Goal: Information Seeking & Learning: Learn about a topic

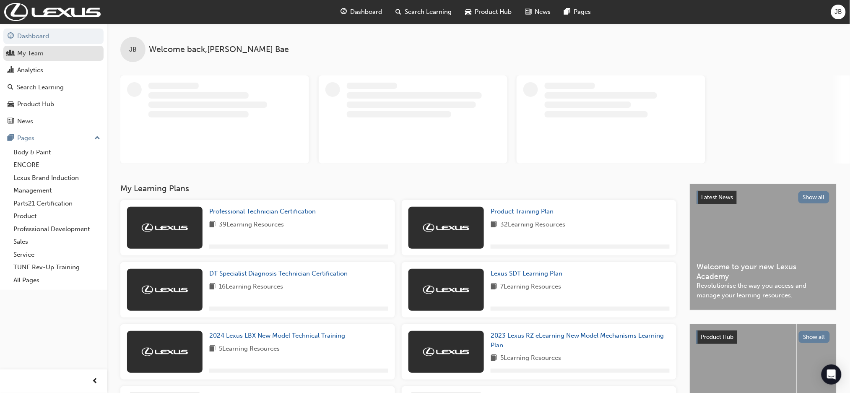
click at [25, 56] on div "My Team" at bounding box center [30, 54] width 26 height 10
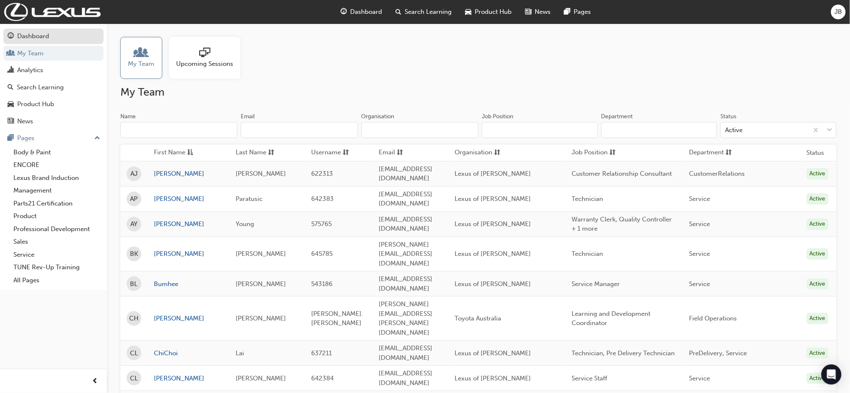
click at [16, 32] on div "Dashboard" at bounding box center [54, 36] width 92 height 10
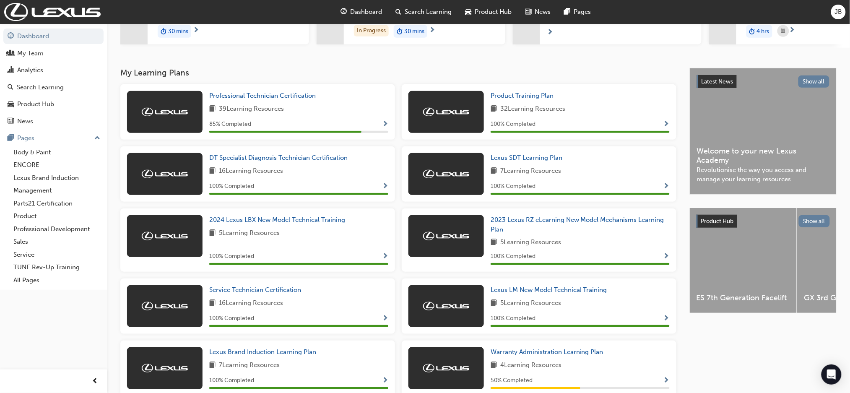
scroll to position [168, 0]
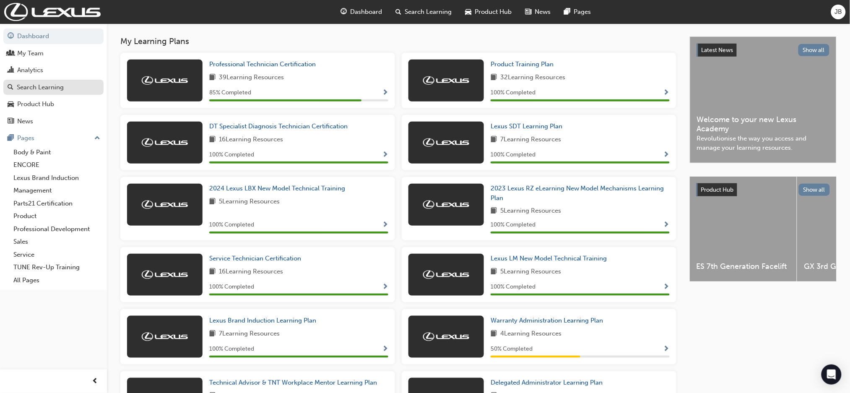
click at [64, 85] on div "Search Learning" at bounding box center [54, 87] width 92 height 10
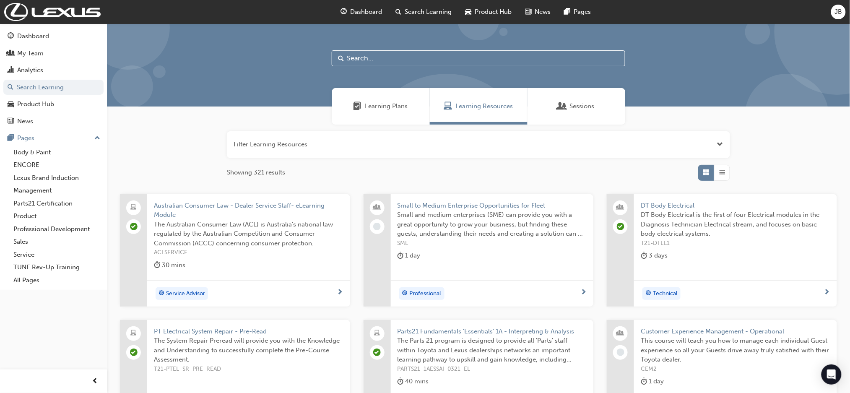
click at [384, 104] on span "Learning Plans" at bounding box center [386, 106] width 43 height 10
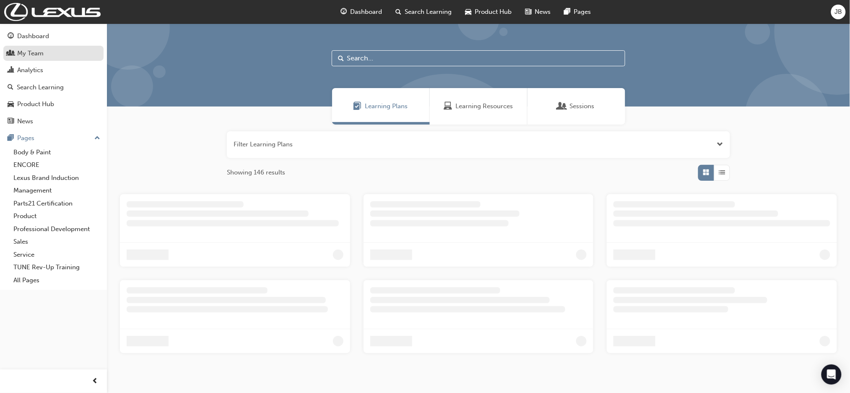
click at [52, 59] on link "My Team" at bounding box center [53, 54] width 100 height 16
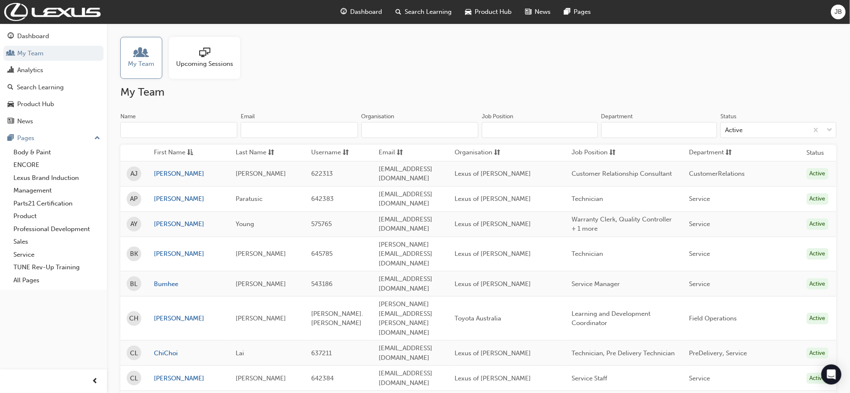
scroll to position [335, 0]
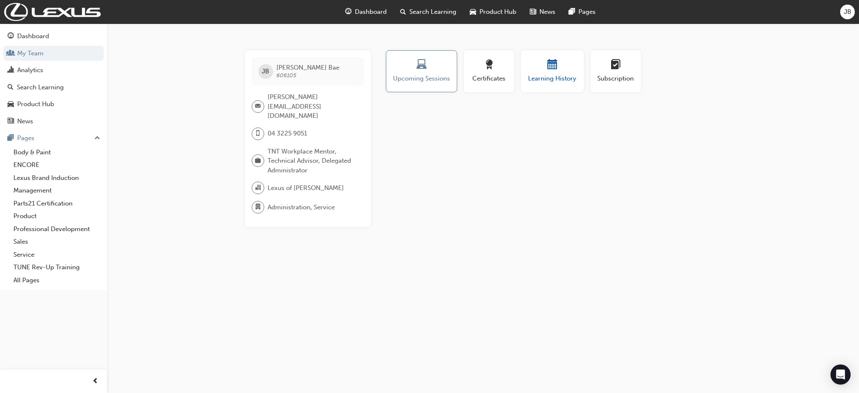
click at [565, 78] on span "Learning History" at bounding box center [552, 79] width 50 height 10
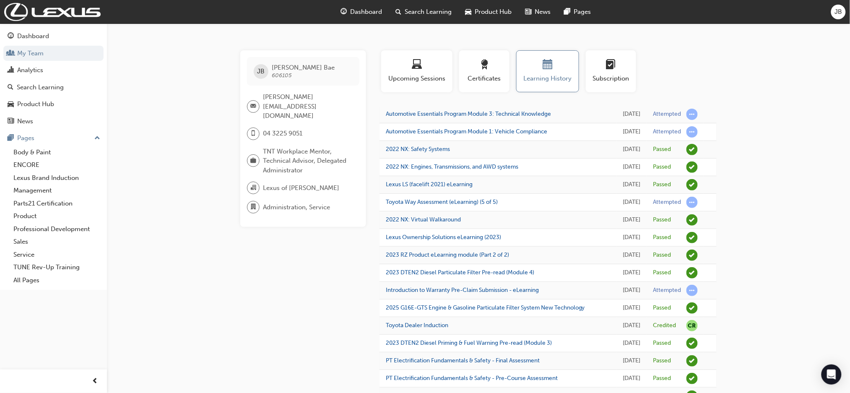
click at [507, 107] on td "Automotive Essentials Program Module 3: Technical Knowledge" at bounding box center [497, 115] width 237 height 18
click at [507, 114] on link "Automotive Essentials Program Module 3: Technical Knowledge" at bounding box center [468, 113] width 165 height 7
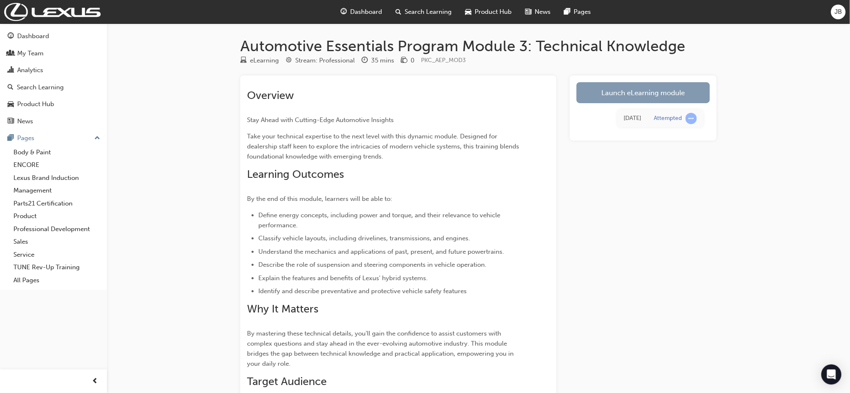
click at [673, 84] on link "Launch eLearning module" at bounding box center [642, 92] width 133 height 21
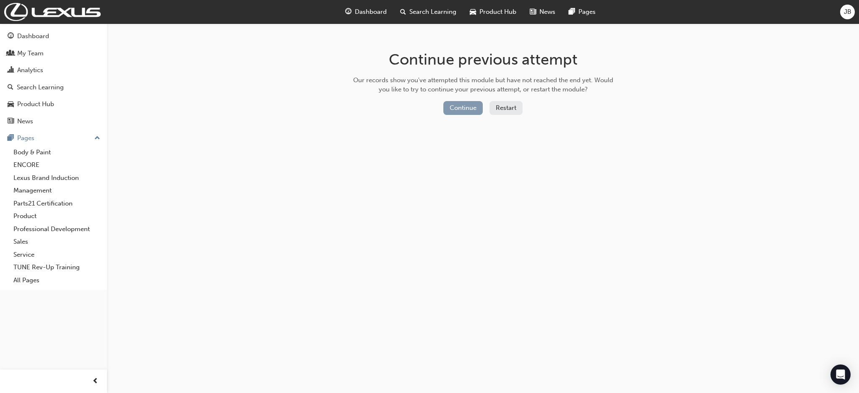
click at [464, 106] on button "Continue" at bounding box center [462, 108] width 39 height 14
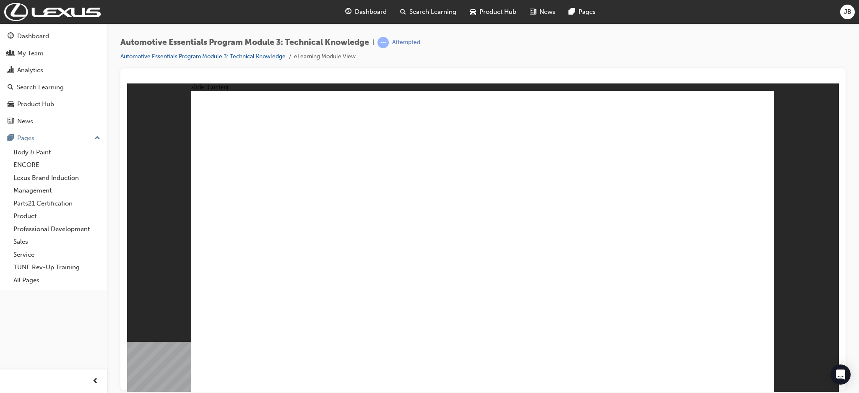
drag, startPoint x: 575, startPoint y: 124, endPoint x: 557, endPoint y: 130, distance: 19.0
click at [377, 48] on div "Attempted" at bounding box center [398, 42] width 43 height 11
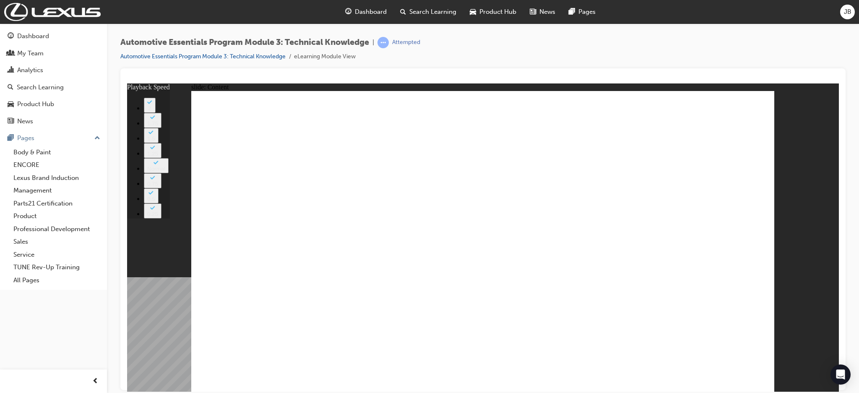
type input "20"
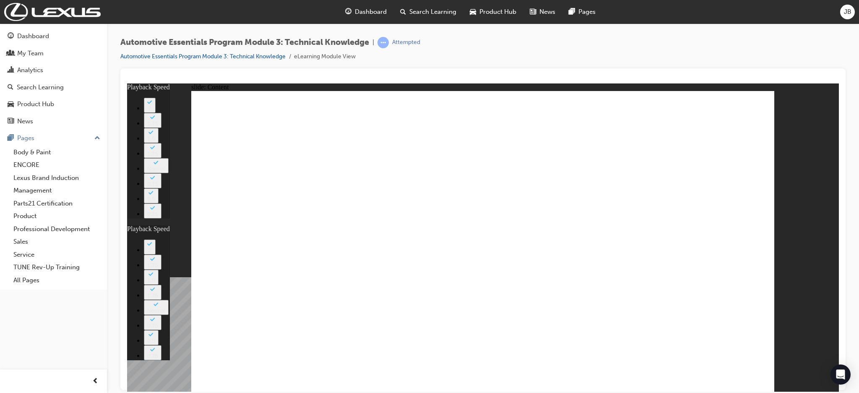
type input "15"
drag, startPoint x: 615, startPoint y: 303, endPoint x: 287, endPoint y: 239, distance: 335.0
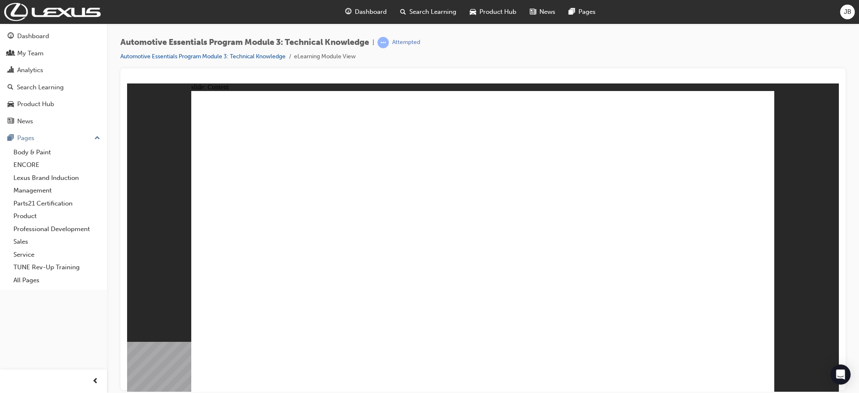
drag, startPoint x: 424, startPoint y: 152, endPoint x: 649, endPoint y: 183, distance: 226.9
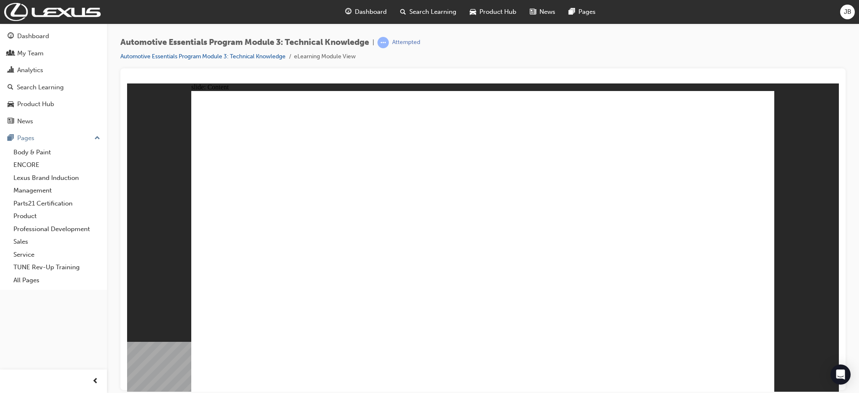
drag, startPoint x: 742, startPoint y: 97, endPoint x: 753, endPoint y: 109, distance: 16.6
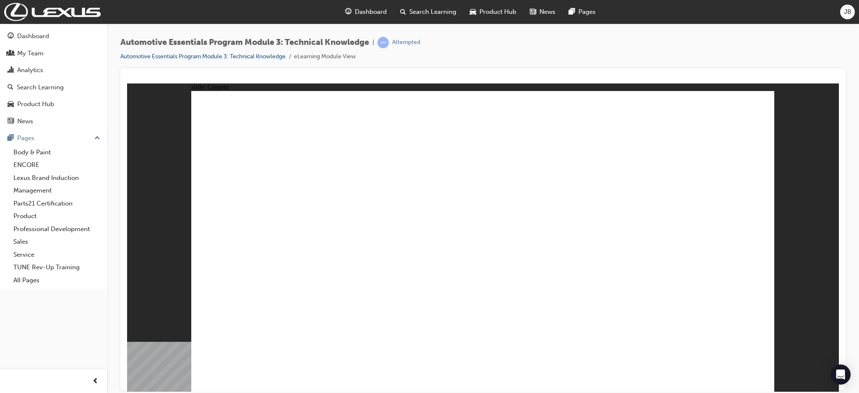
drag, startPoint x: 750, startPoint y: 113, endPoint x: 742, endPoint y: 115, distance: 8.8
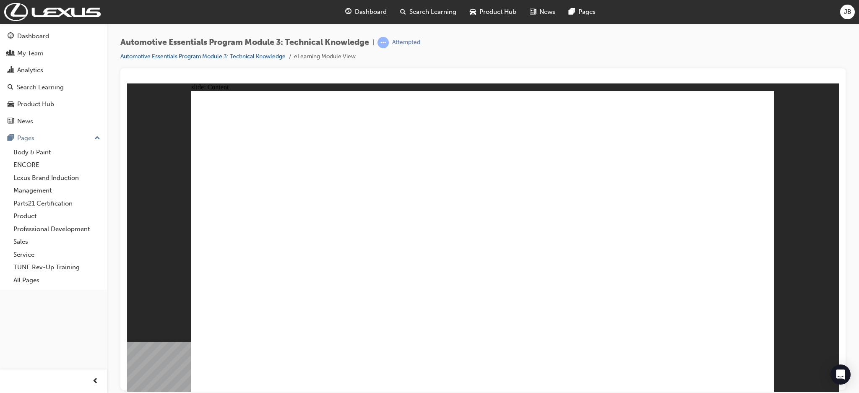
drag, startPoint x: 501, startPoint y: 371, endPoint x: 501, endPoint y: 339, distance: 32.3
drag, startPoint x: 519, startPoint y: 139, endPoint x: 665, endPoint y: 211, distance: 163.1
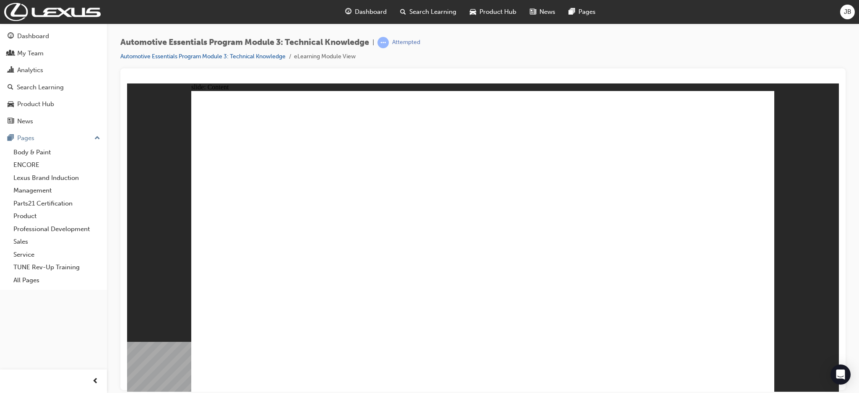
drag, startPoint x: 606, startPoint y: 211, endPoint x: 597, endPoint y: 215, distance: 10.0
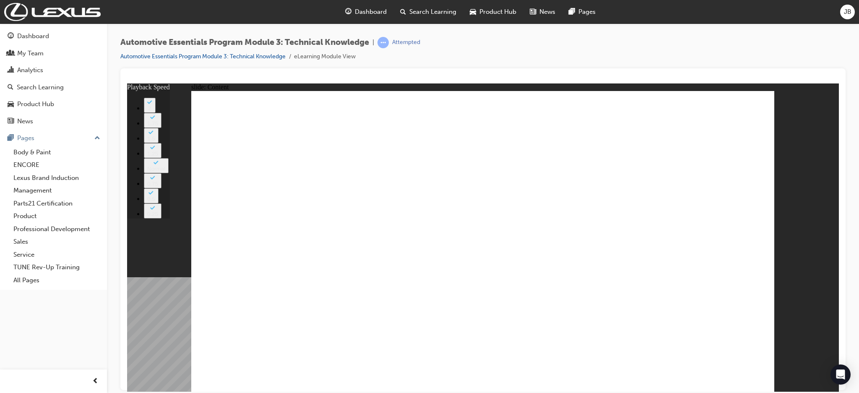
type input "18"
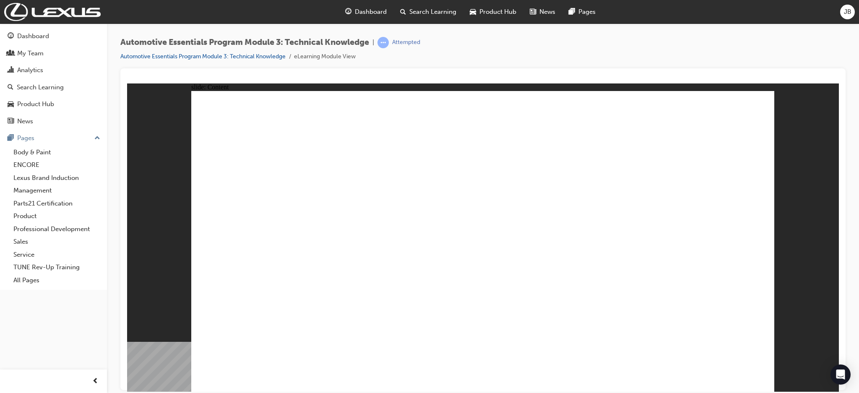
drag, startPoint x: 763, startPoint y: 126, endPoint x: 762, endPoint y: 114, distance: 12.2
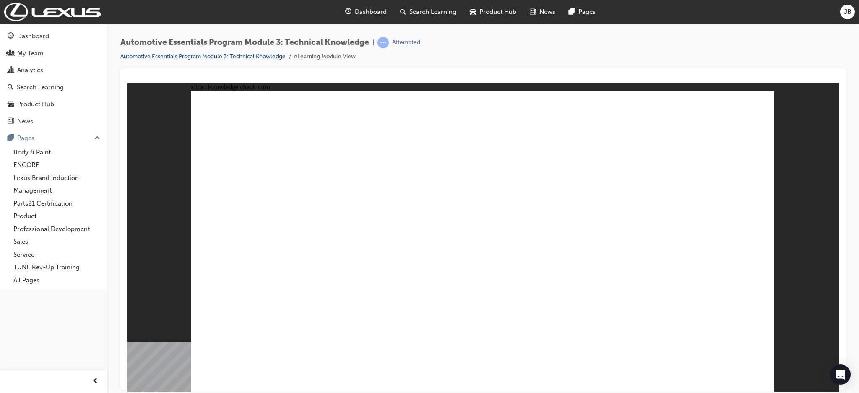
drag, startPoint x: 477, startPoint y: 228, endPoint x: 486, endPoint y: 299, distance: 71.4
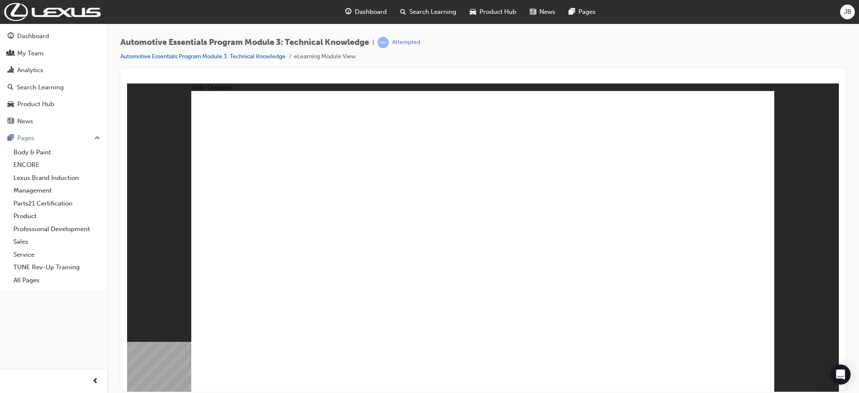
radio input "true"
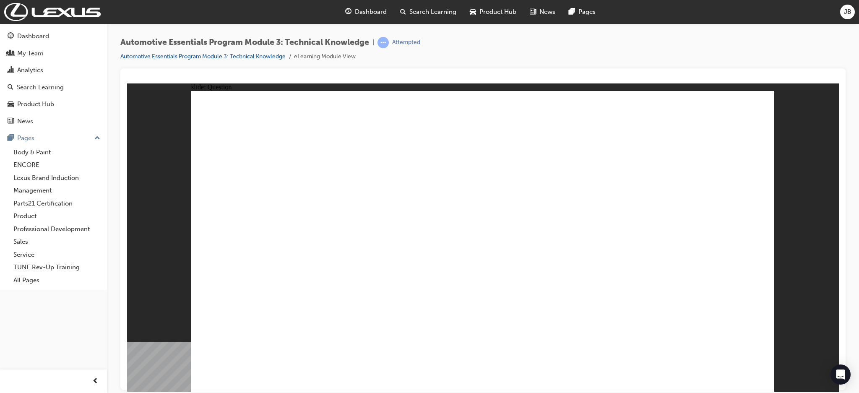
radio input "true"
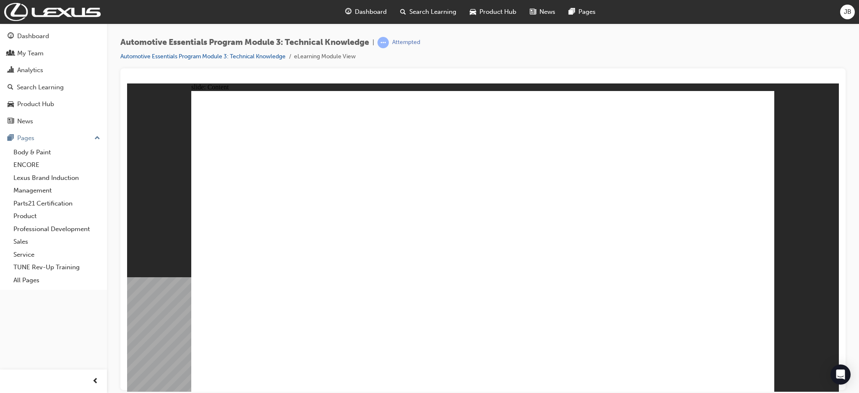
drag, startPoint x: 588, startPoint y: 236, endPoint x: 604, endPoint y: 229, distance: 17.1
drag, startPoint x: 633, startPoint y: 261, endPoint x: 743, endPoint y: 190, distance: 130.9
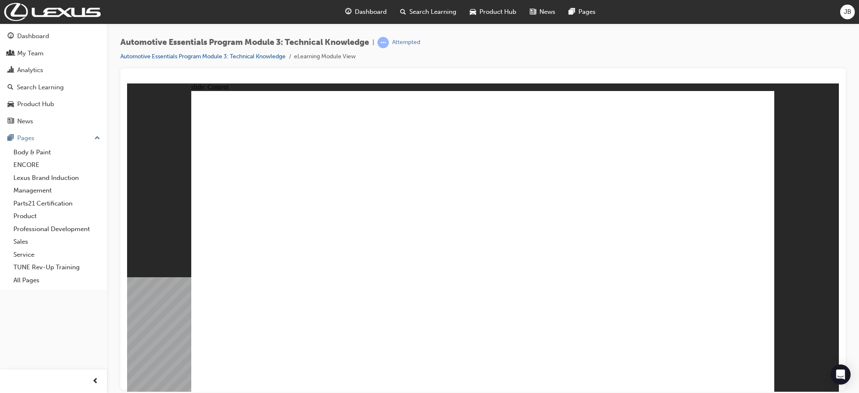
drag, startPoint x: 331, startPoint y: 269, endPoint x: 419, endPoint y: 303, distance: 94.5
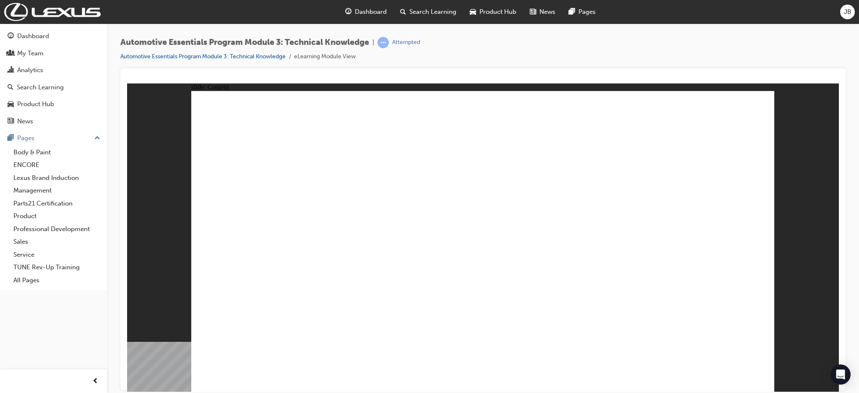
drag, startPoint x: 265, startPoint y: 144, endPoint x: 488, endPoint y: 221, distance: 235.5
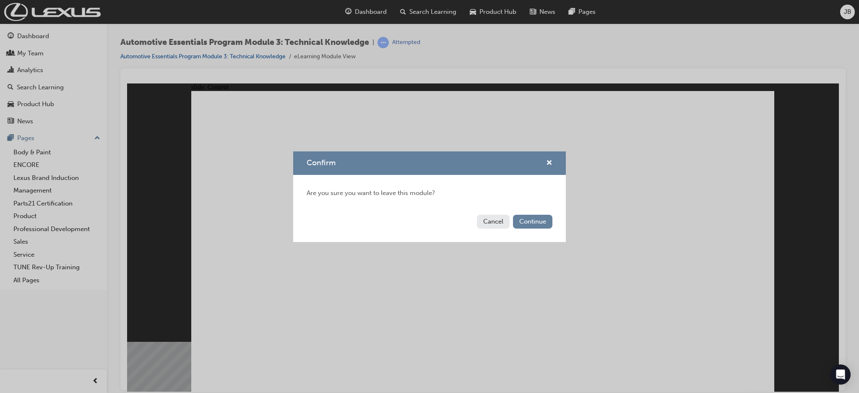
drag, startPoint x: 504, startPoint y: 224, endPoint x: 310, endPoint y: 136, distance: 212.6
click at [504, 224] on button "Cancel" at bounding box center [493, 222] width 33 height 14
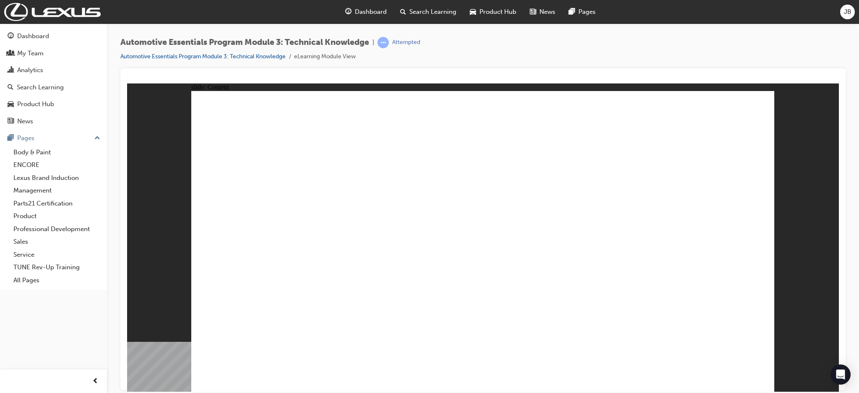
drag, startPoint x: 483, startPoint y: 262, endPoint x: 476, endPoint y: 247, distance: 16.5
drag, startPoint x: 629, startPoint y: 315, endPoint x: 587, endPoint y: 205, distance: 118.5
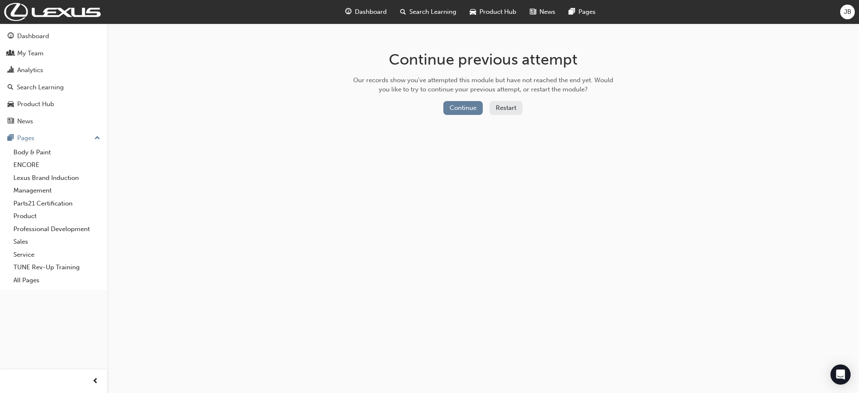
click at [451, 99] on div "Continue previous attempt Our records show you've attempted this module but hav…" at bounding box center [483, 84] width 273 height 122
click at [454, 111] on button "Continue" at bounding box center [462, 108] width 39 height 14
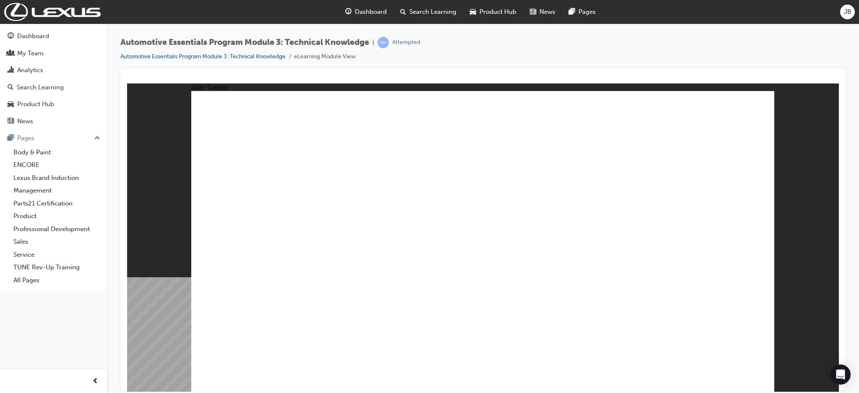
drag, startPoint x: 525, startPoint y: 312, endPoint x: 507, endPoint y: 330, distance: 25.5
drag, startPoint x: 485, startPoint y: 322, endPoint x: 622, endPoint y: 337, distance: 138.3
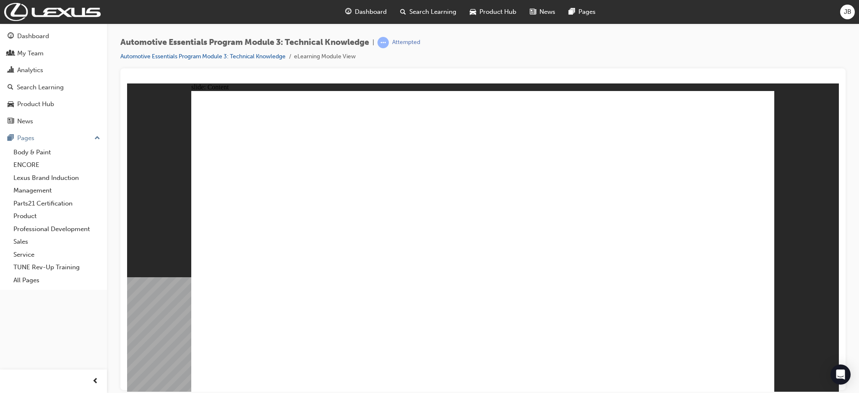
drag, startPoint x: 415, startPoint y: 319, endPoint x: 587, endPoint y: 314, distance: 171.5
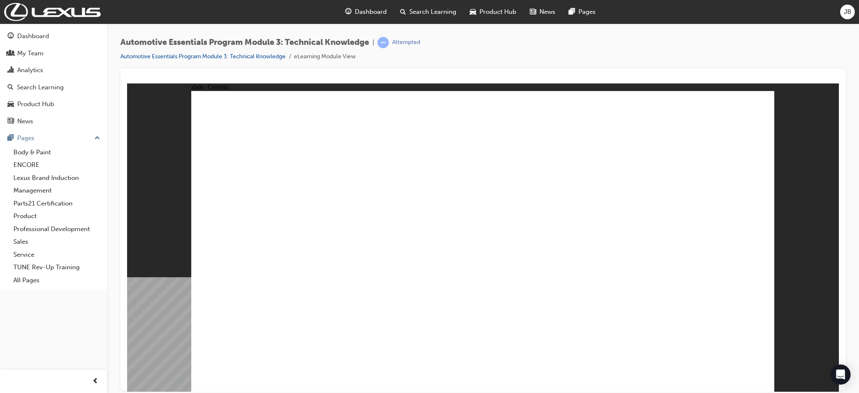
drag, startPoint x: 249, startPoint y: 338, endPoint x: 256, endPoint y: 342, distance: 8.3
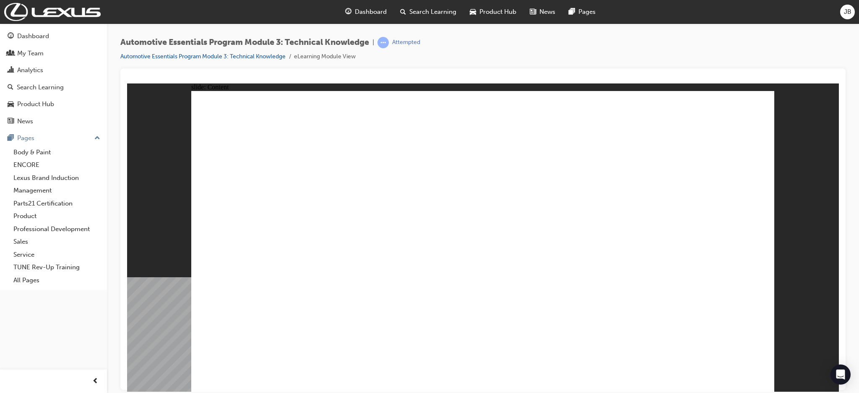
drag, startPoint x: 467, startPoint y: 335, endPoint x: 466, endPoint y: 346, distance: 10.9
drag, startPoint x: 462, startPoint y: 363, endPoint x: 380, endPoint y: 328, distance: 88.5
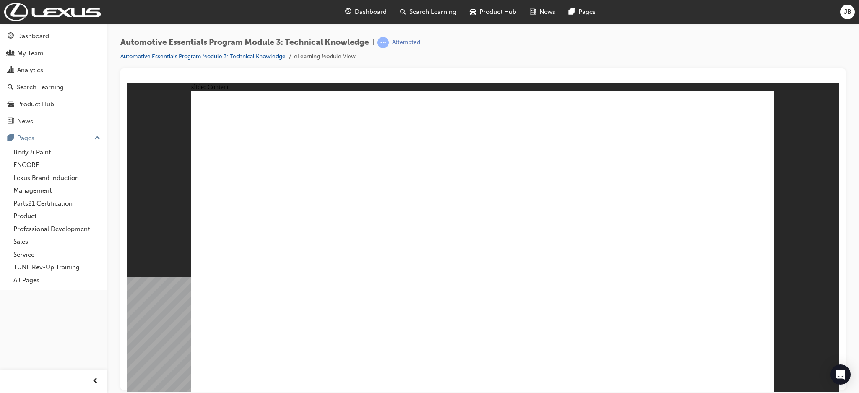
drag, startPoint x: 262, startPoint y: 274, endPoint x: 280, endPoint y: 272, distance: 17.8
drag, startPoint x: 374, startPoint y: 234, endPoint x: 468, endPoint y: 299, distance: 114.8
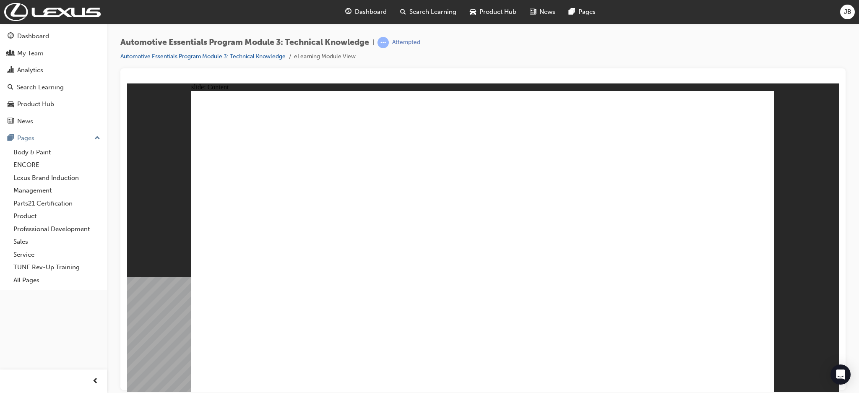
drag, startPoint x: 504, startPoint y: 289, endPoint x: 534, endPoint y: 288, distance: 30.6
drag, startPoint x: 675, startPoint y: 297, endPoint x: 641, endPoint y: 207, distance: 95.8
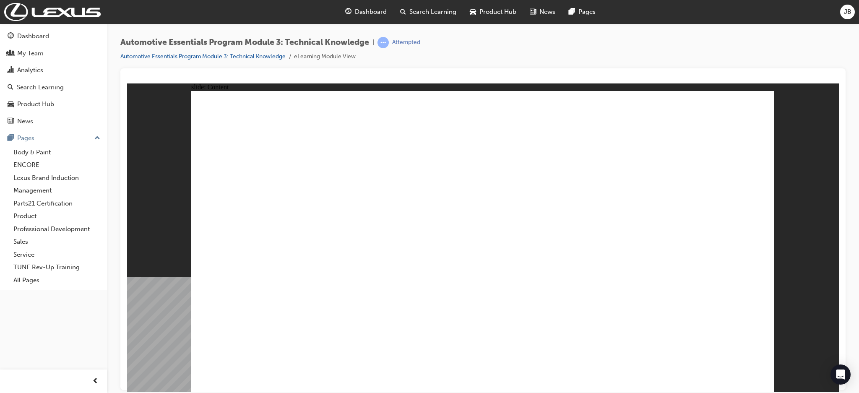
drag, startPoint x: 789, startPoint y: 85, endPoint x: 699, endPoint y: 87, distance: 90.2
click at [745, 83] on div "slide: Content Rectangle 1 Rectangle 1 Now and Future Powertrains - HEV close_w…" at bounding box center [483, 237] width 712 height 309
click at [796, 372] on div "slide: Content Rectangle 1 Rectangle 1 Now and Future Powertrains - HEV close_w…" at bounding box center [483, 237] width 712 height 309
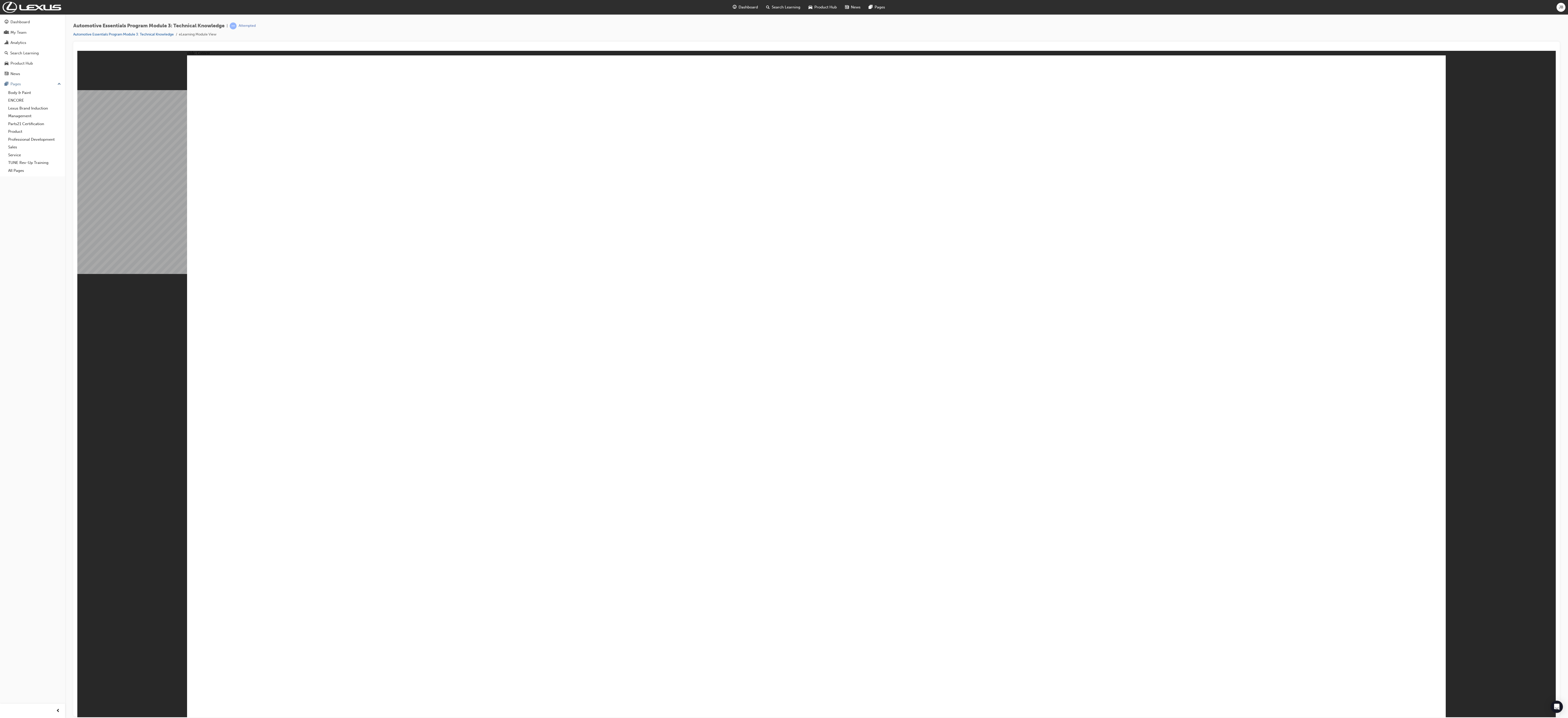
drag, startPoint x: 1643, startPoint y: 97, endPoint x: 1466, endPoint y: 128, distance: 179.7
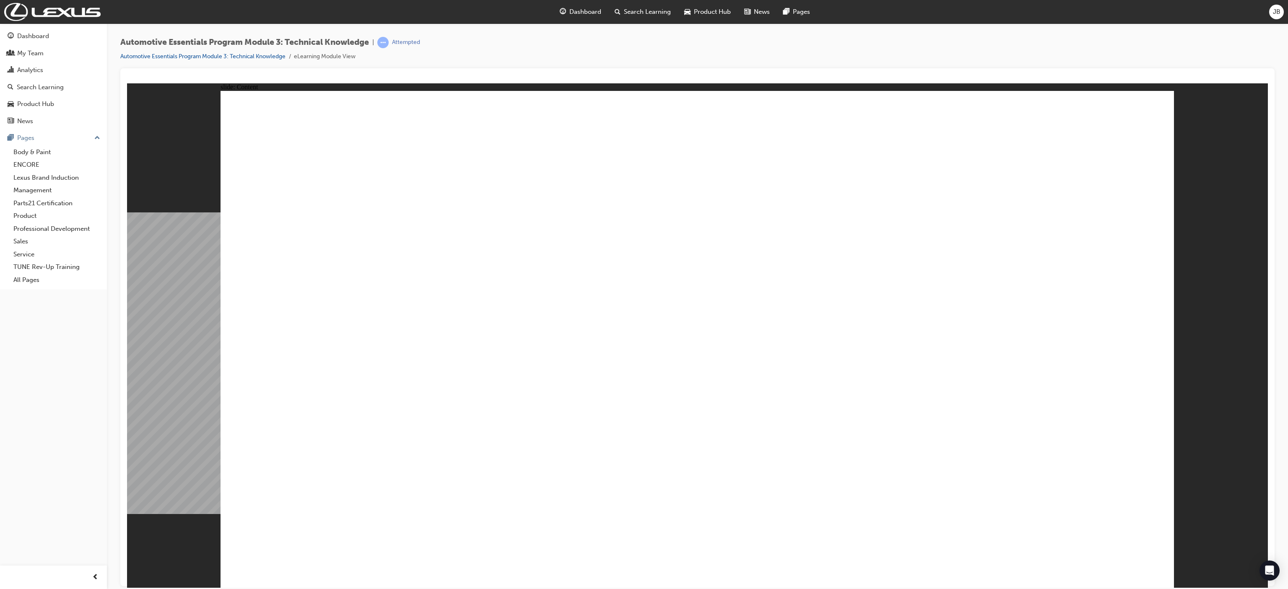
drag, startPoint x: 589, startPoint y: 595, endPoint x: 706, endPoint y: 610, distance: 117.9
click at [706, 392] on html "slide: Content Rectangle 1 Rectangle 1 Now and Future Powertrains - HEV close_w…" at bounding box center [697, 335] width 1141 height 505
drag, startPoint x: 649, startPoint y: 531, endPoint x: 730, endPoint y: 565, distance: 87.2
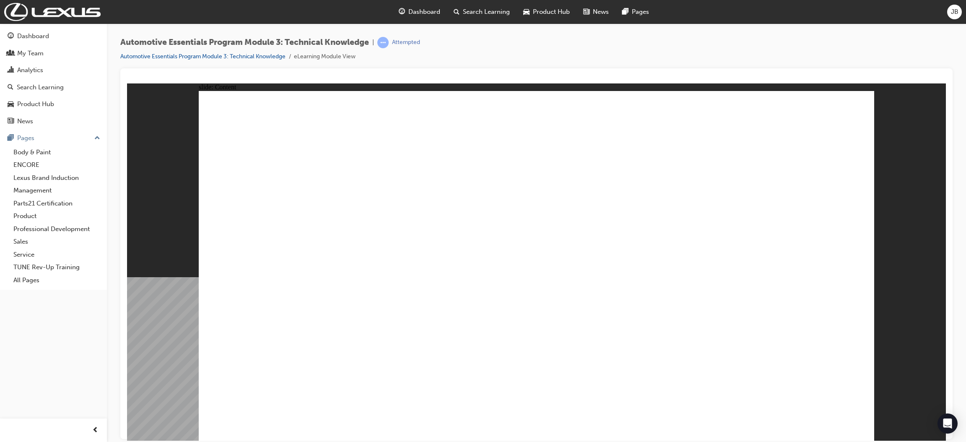
click at [734, 59] on div "Automotive Essentials Program Module 3: Technical Knowledge | Attempted Automot…" at bounding box center [536, 52] width 832 height 31
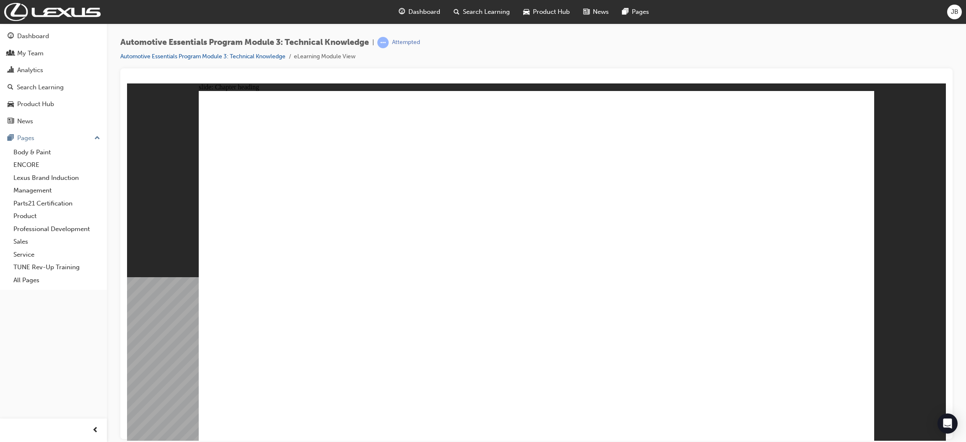
click at [349, 44] on span "Automotive Essentials Program Module 3: Technical Knowledge" at bounding box center [244, 43] width 249 height 10
click at [256, 57] on link "Automotive Essentials Program Module 3: Technical Knowledge" at bounding box center [202, 56] width 165 height 7
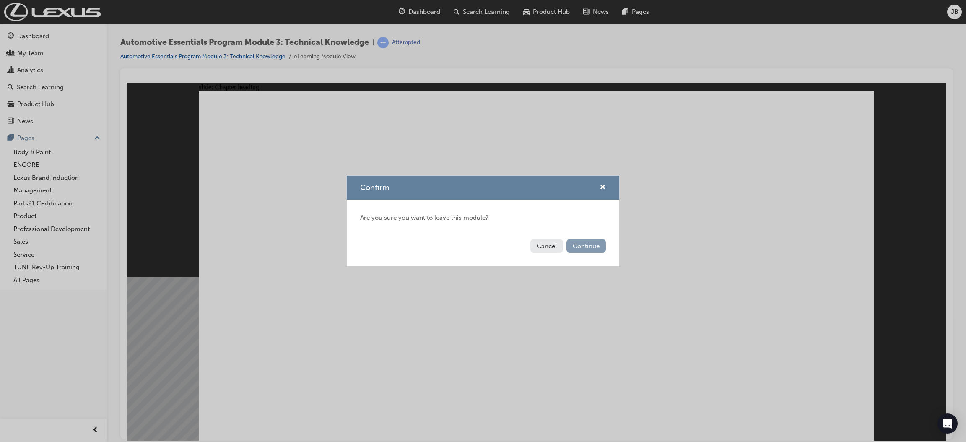
click at [580, 245] on button "Continue" at bounding box center [585, 246] width 39 height 14
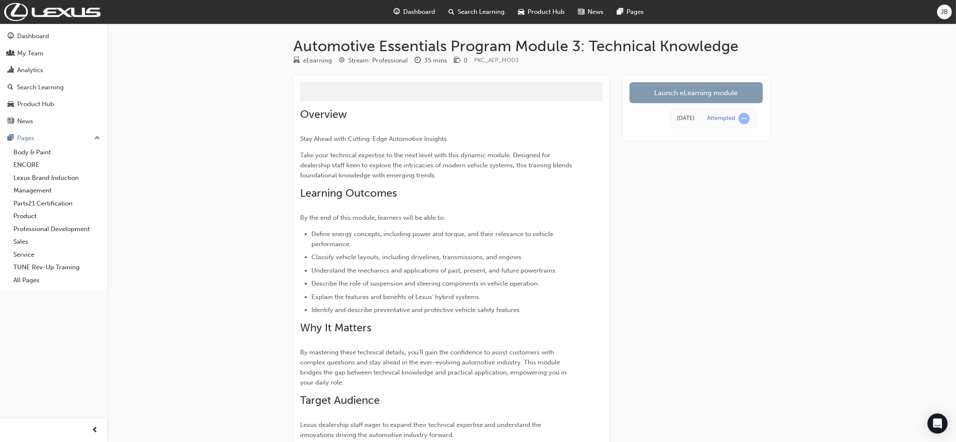
click at [669, 101] on link "Launch eLearning module" at bounding box center [696, 92] width 133 height 21
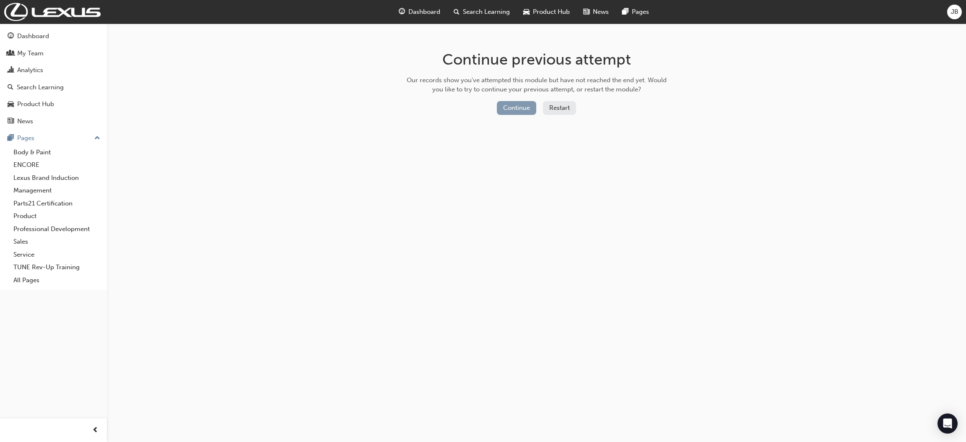
click at [529, 107] on button "Continue" at bounding box center [516, 108] width 39 height 14
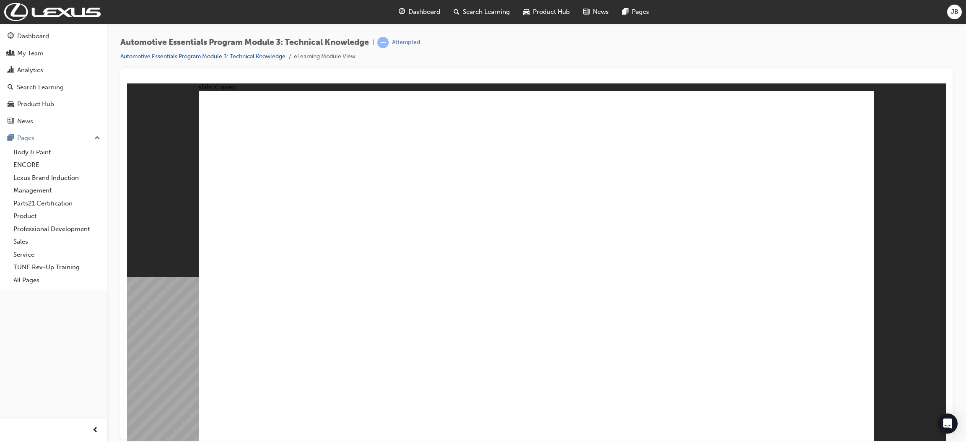
drag, startPoint x: 441, startPoint y: 142, endPoint x: 595, endPoint y: 254, distance: 190.5
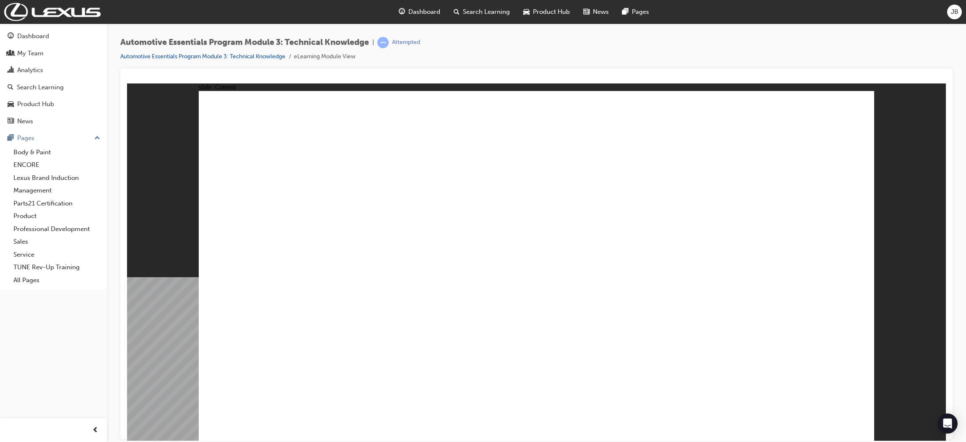
click at [232, 50] on div "Automotive Essentials Program Module 3: Technical Knowledge | Attempted Automot…" at bounding box center [270, 49] width 300 height 25
click at [271, 56] on link "Automotive Essentials Program Module 3: Technical Knowledge" at bounding box center [202, 56] width 165 height 7
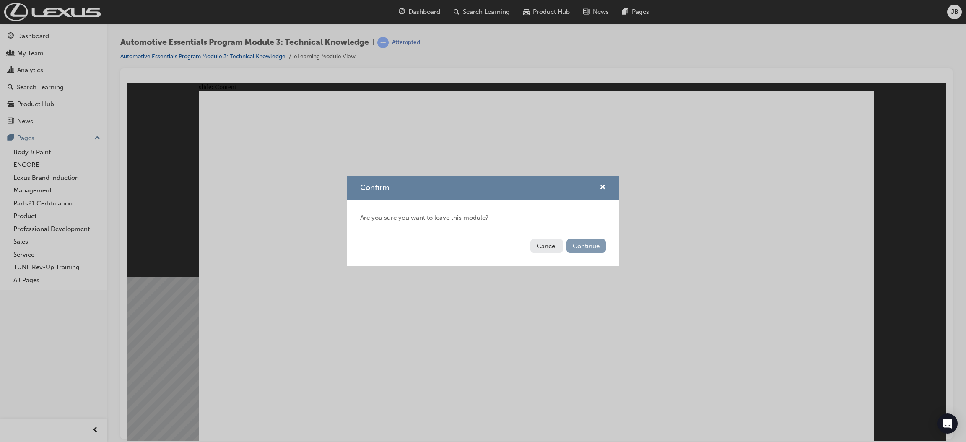
click at [594, 246] on button "Continue" at bounding box center [585, 246] width 39 height 14
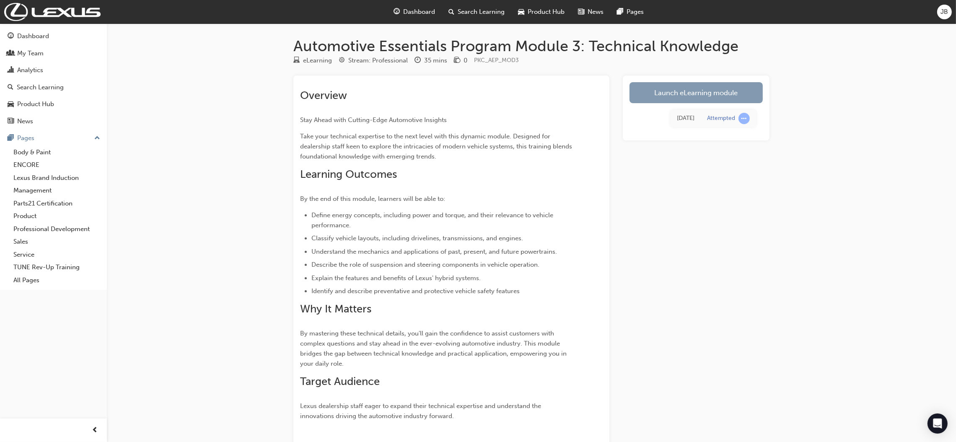
click at [661, 96] on link "Launch eLearning module" at bounding box center [696, 92] width 133 height 21
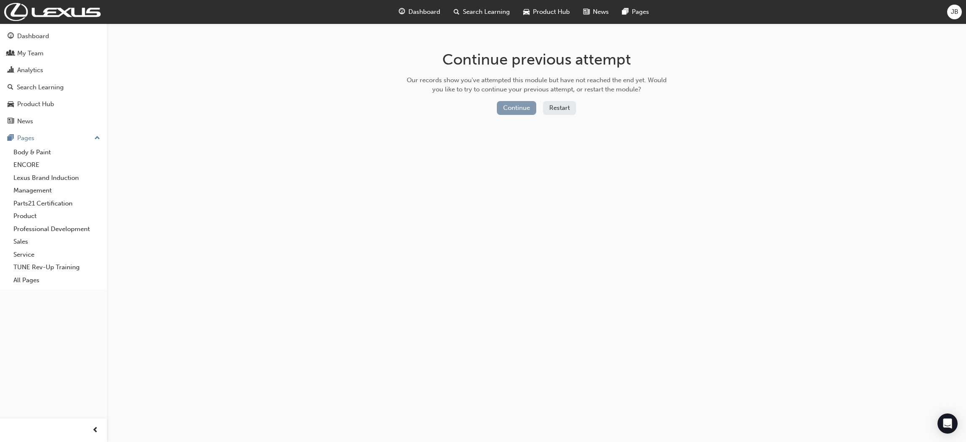
click at [506, 113] on button "Continue" at bounding box center [516, 108] width 39 height 14
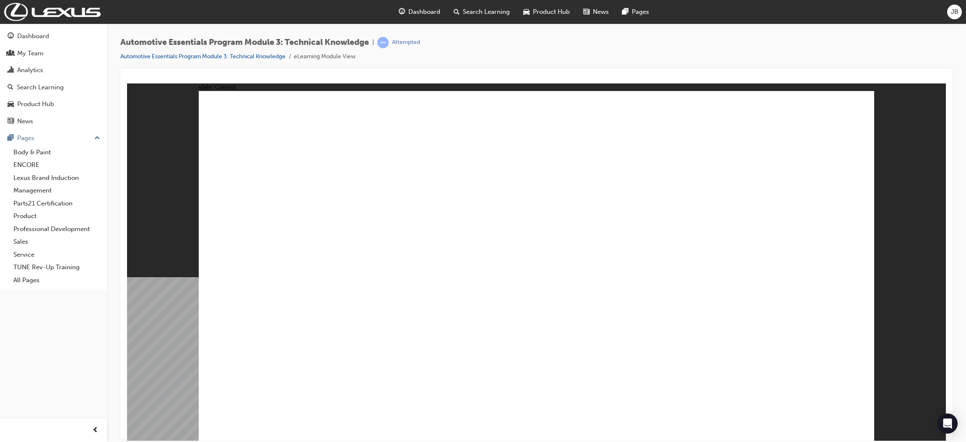
drag, startPoint x: 819, startPoint y: 136, endPoint x: 819, endPoint y: 130, distance: 5.9
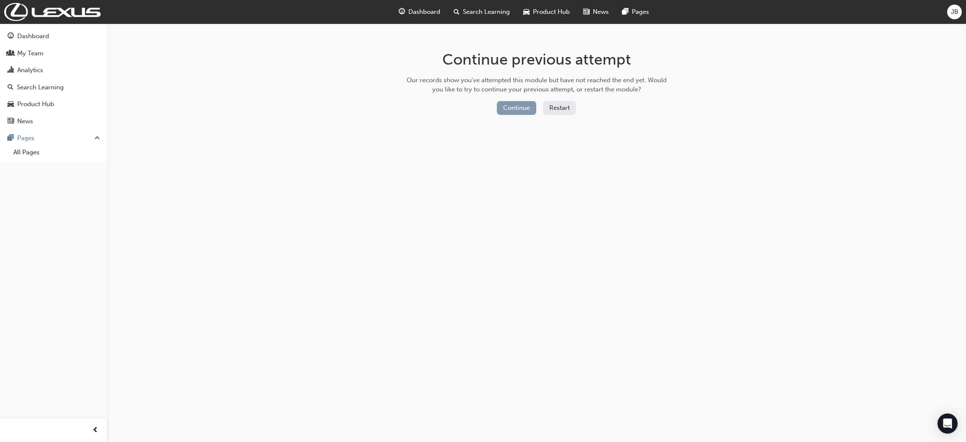
click at [501, 113] on button "Continue" at bounding box center [516, 108] width 39 height 14
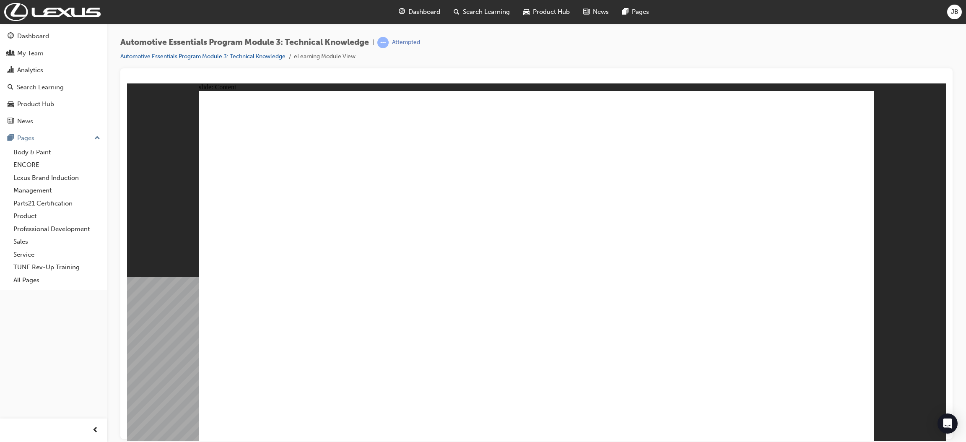
drag, startPoint x: 619, startPoint y: 219, endPoint x: 633, endPoint y: 219, distance: 13.8
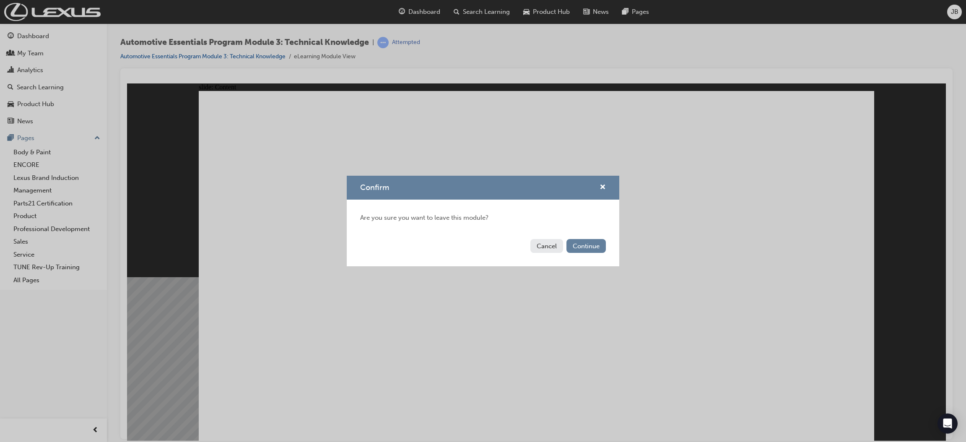
click at [527, 241] on div "Cancel Continue" at bounding box center [483, 251] width 273 height 31
click at [526, 246] on div "Cancel Continue" at bounding box center [483, 251] width 273 height 31
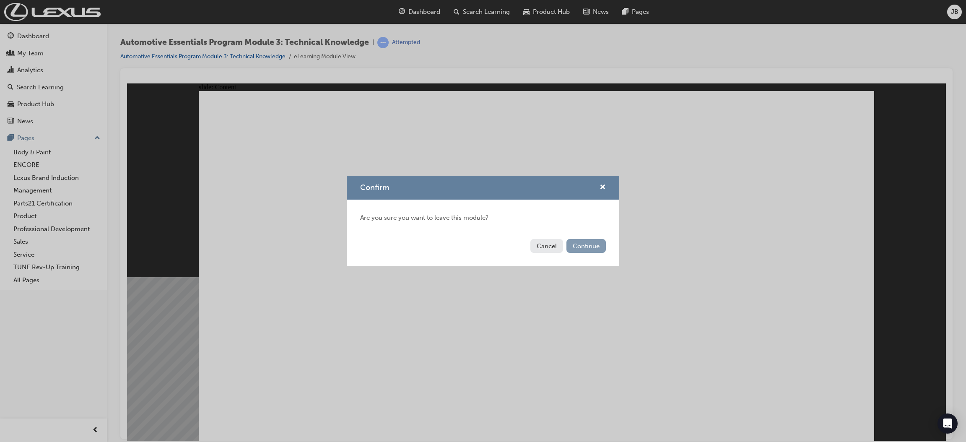
drag, startPoint x: 553, startPoint y: 243, endPoint x: 603, endPoint y: 246, distance: 50.4
click at [587, 241] on div "Cancel Continue" at bounding box center [483, 251] width 273 height 31
click at [603, 247] on button "Continue" at bounding box center [585, 246] width 39 height 14
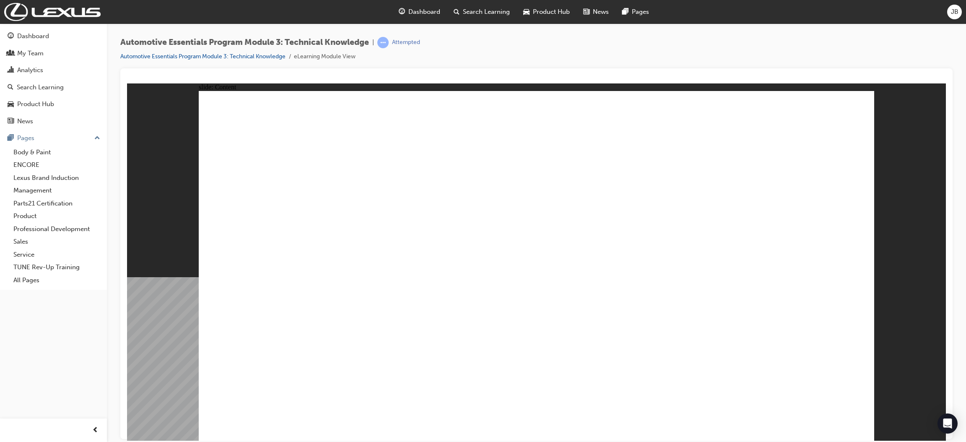
click at [348, 50] on div "Automotive Essentials Program Module 3: Technical Knowledge | Attempted Automot…" at bounding box center [270, 49] width 300 height 25
click at [400, 42] on div "Attempted" at bounding box center [406, 43] width 28 height 8
drag, startPoint x: 290, startPoint y: 60, endPoint x: 263, endPoint y: 64, distance: 26.7
click at [263, 64] on div "Automotive Essentials Program Module 3: Technical Knowledge | Attempted Automot…" at bounding box center [536, 52] width 832 height 31
click at [232, 59] on link "Automotive Essentials Program Module 3: Technical Knowledge" at bounding box center [202, 56] width 165 height 7
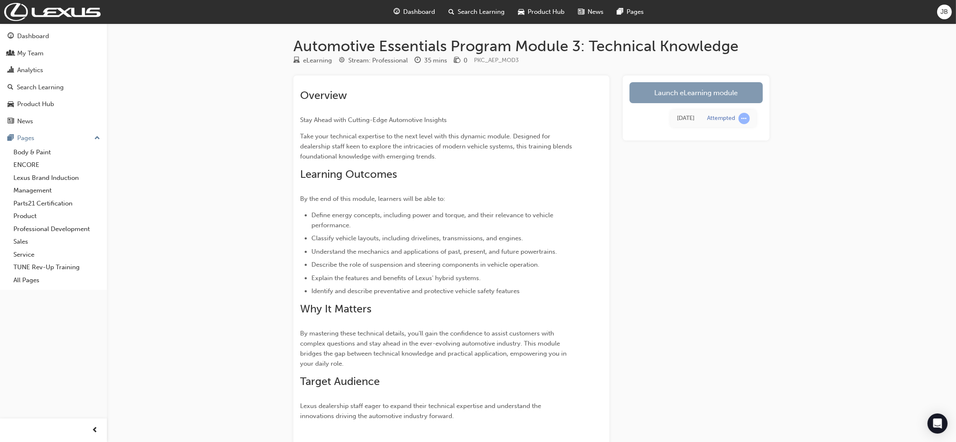
click at [722, 93] on link "Launch eLearning module" at bounding box center [696, 92] width 133 height 21
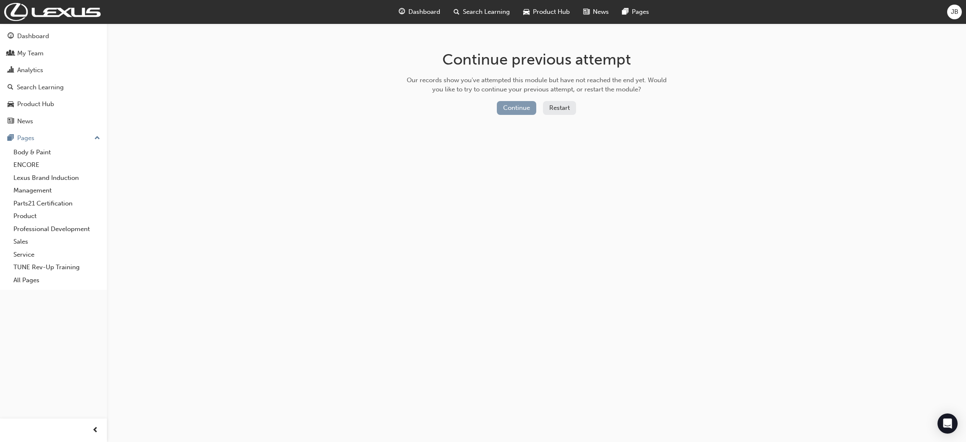
click at [514, 103] on button "Continue" at bounding box center [516, 108] width 39 height 14
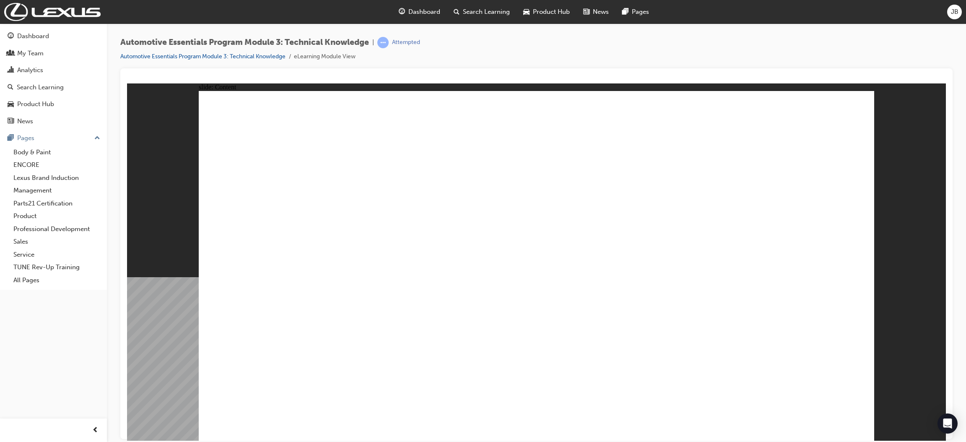
drag, startPoint x: 405, startPoint y: 343, endPoint x: 402, endPoint y: 338, distance: 6.6
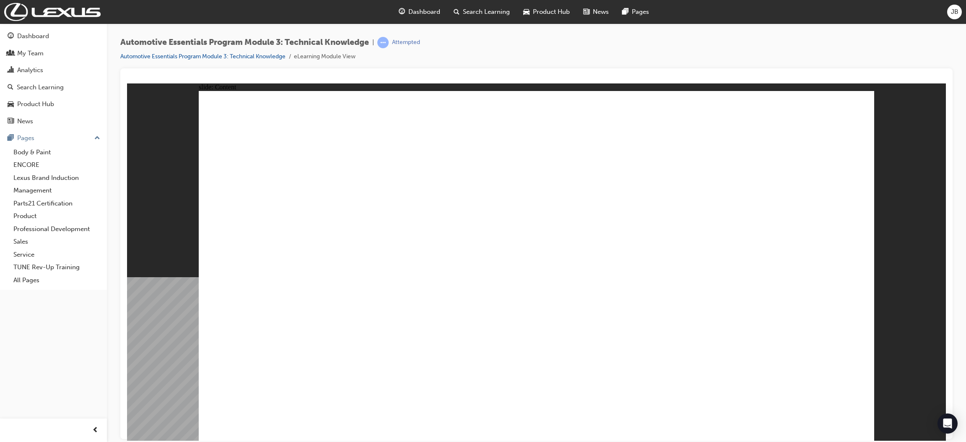
drag, startPoint x: 401, startPoint y: 242, endPoint x: 388, endPoint y: 192, distance: 52.0
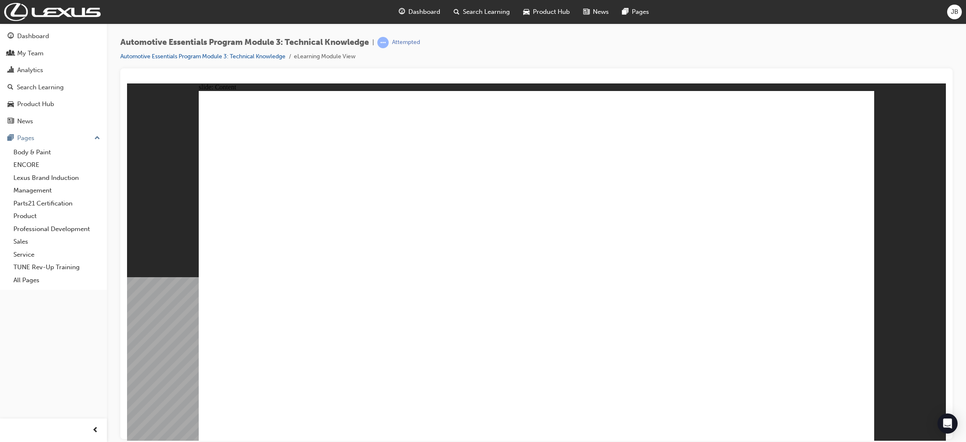
drag, startPoint x: 801, startPoint y: 123, endPoint x: 834, endPoint y: 121, distance: 33.6
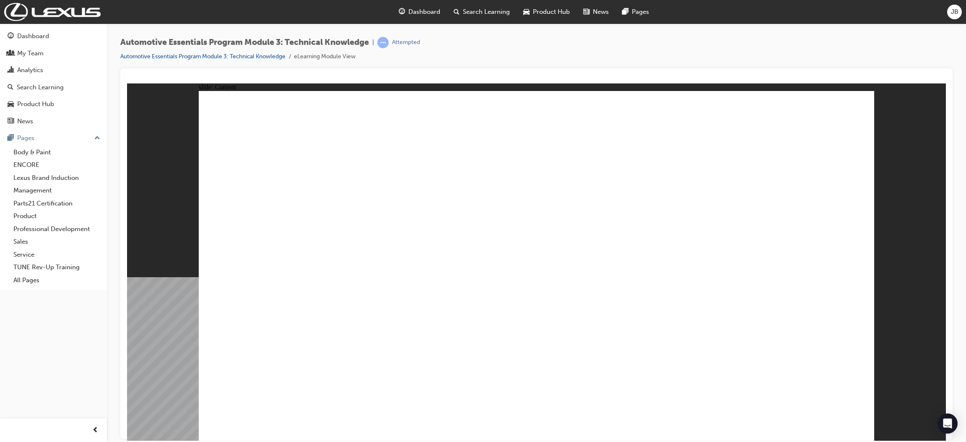
drag, startPoint x: 838, startPoint y: 406, endPoint x: 818, endPoint y: 409, distance: 20.3
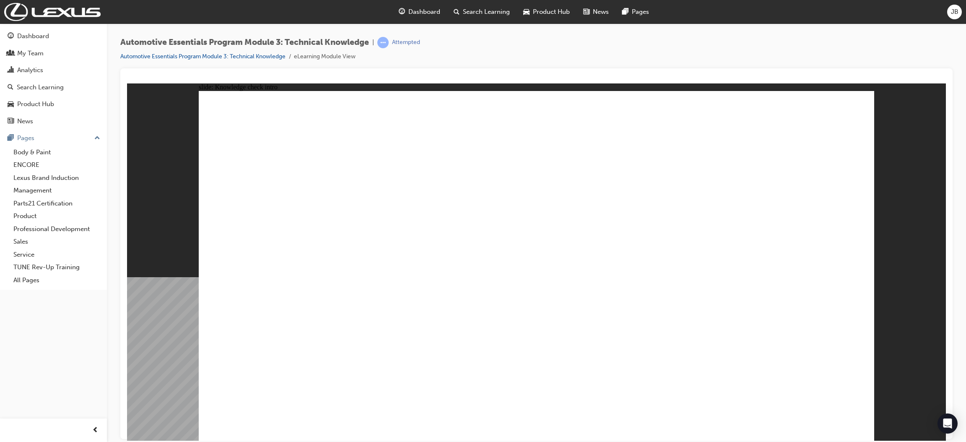
radio input "false"
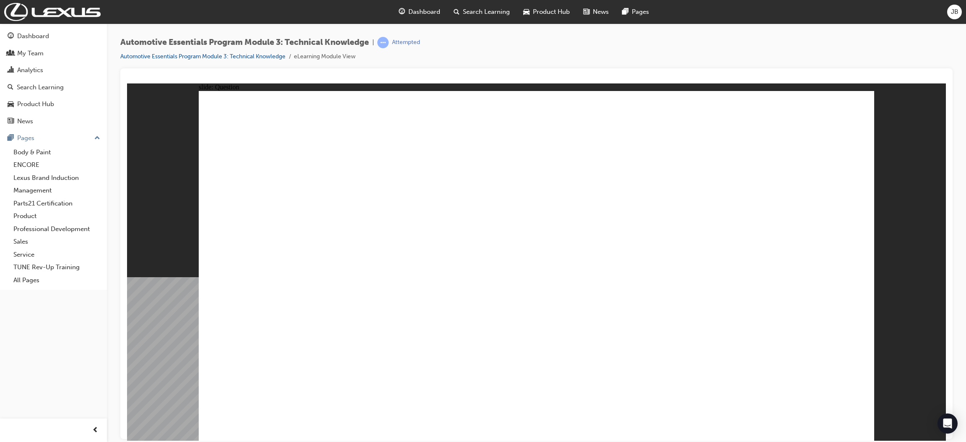
radio input "true"
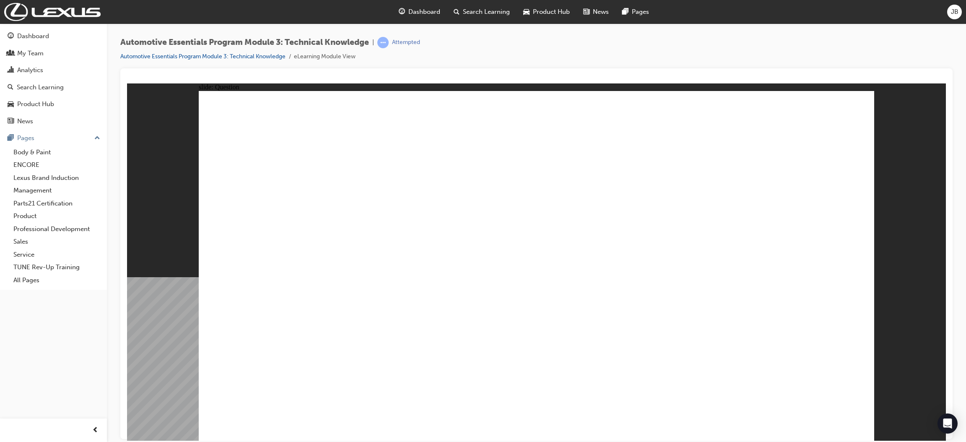
radio input "true"
drag, startPoint x: 706, startPoint y: 237, endPoint x: 746, endPoint y: 289, distance: 65.8
radio input "true"
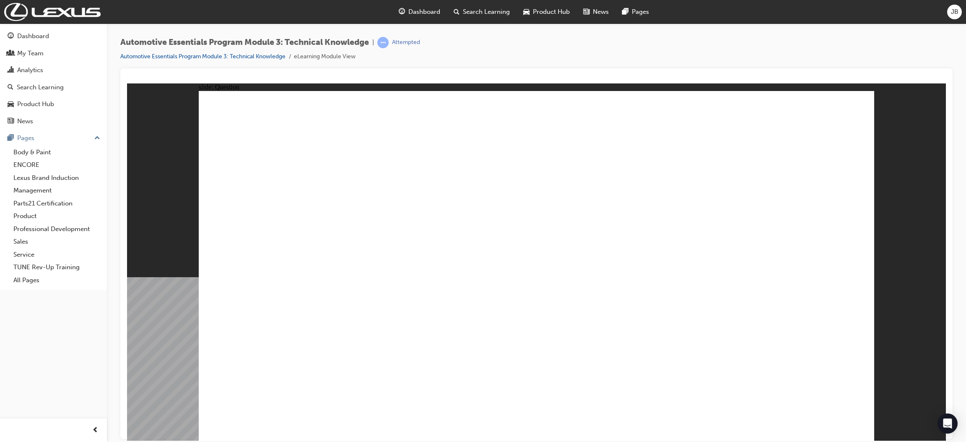
drag, startPoint x: 511, startPoint y: 269, endPoint x: 535, endPoint y: 307, distance: 45.2
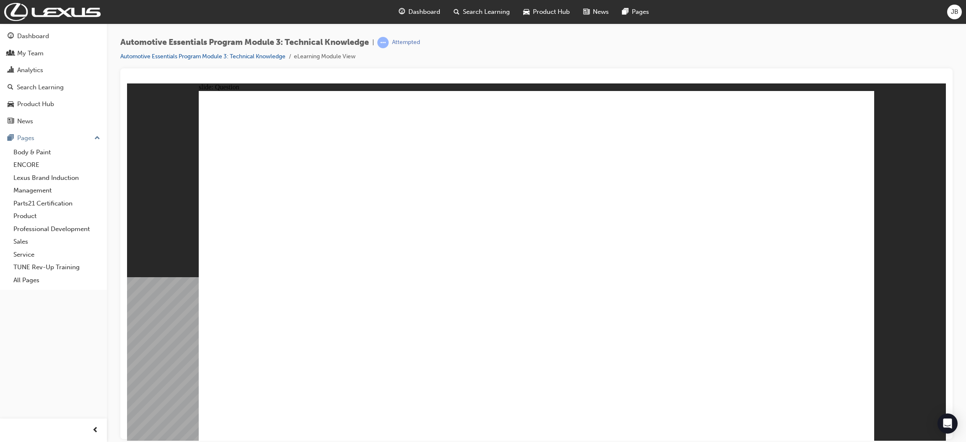
drag, startPoint x: 654, startPoint y: 235, endPoint x: 652, endPoint y: 227, distance: 8.0
radio input "true"
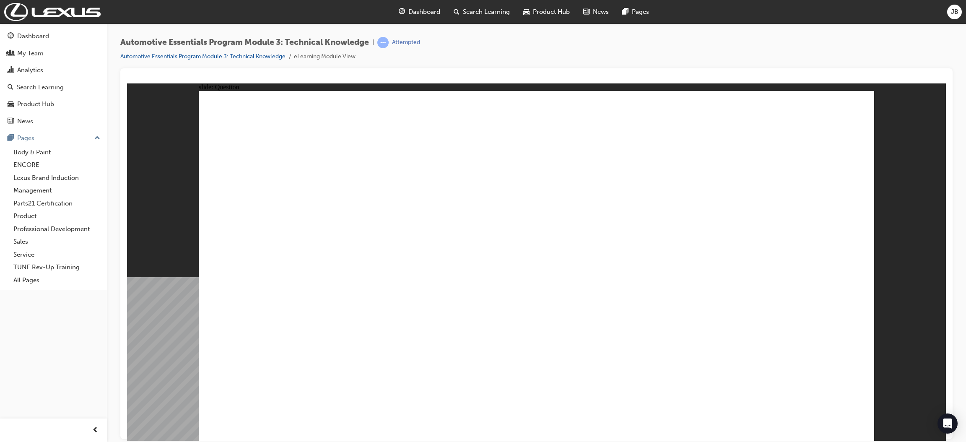
radio input "true"
